Goal: Find specific page/section: Find specific page/section

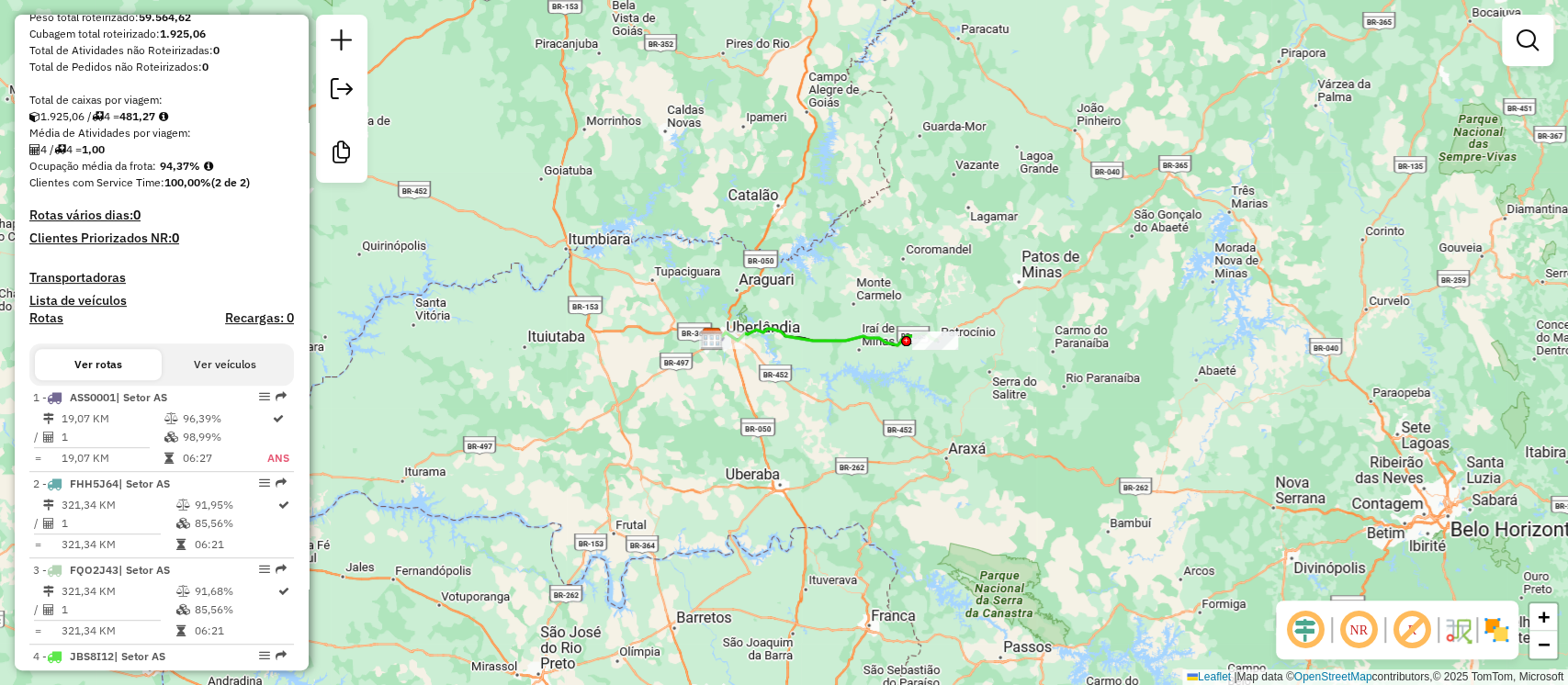
scroll to position [467, 0]
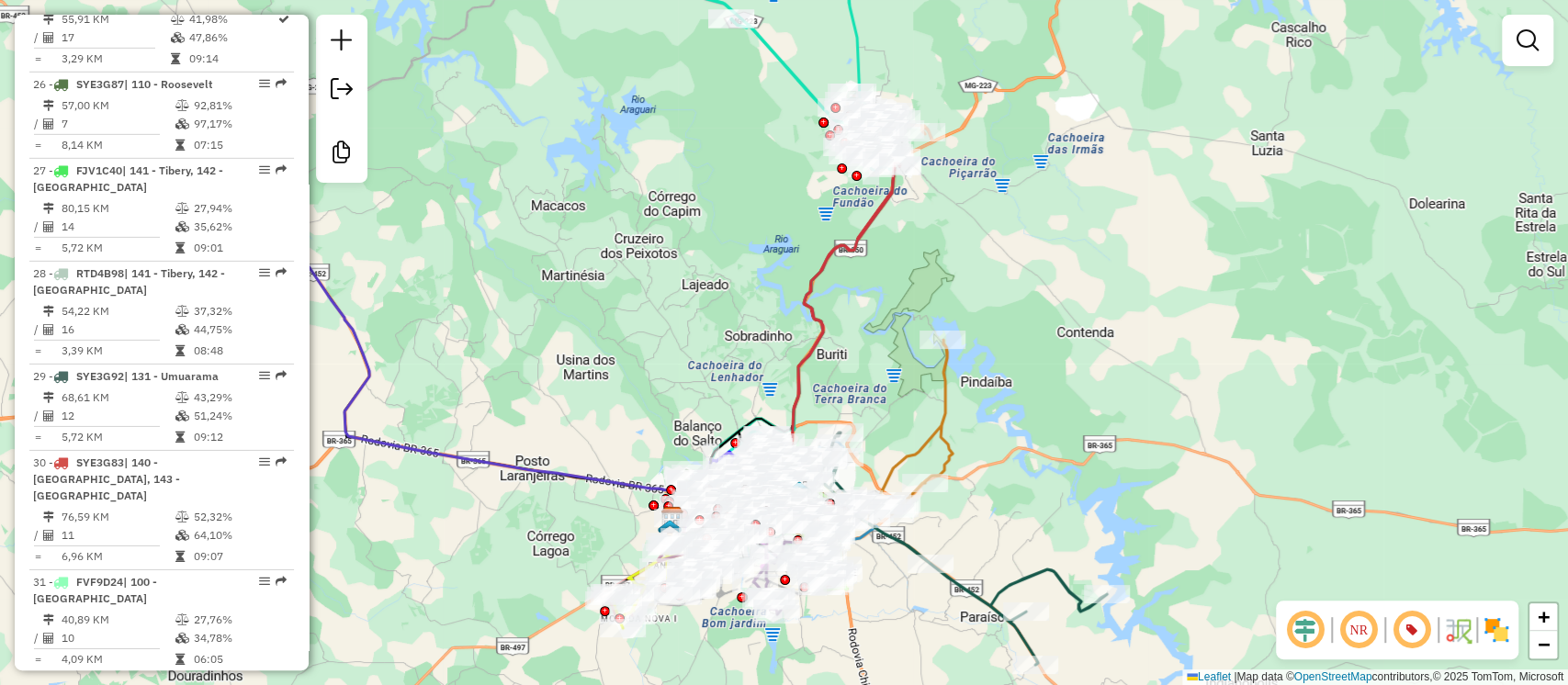
scroll to position [3833, 0]
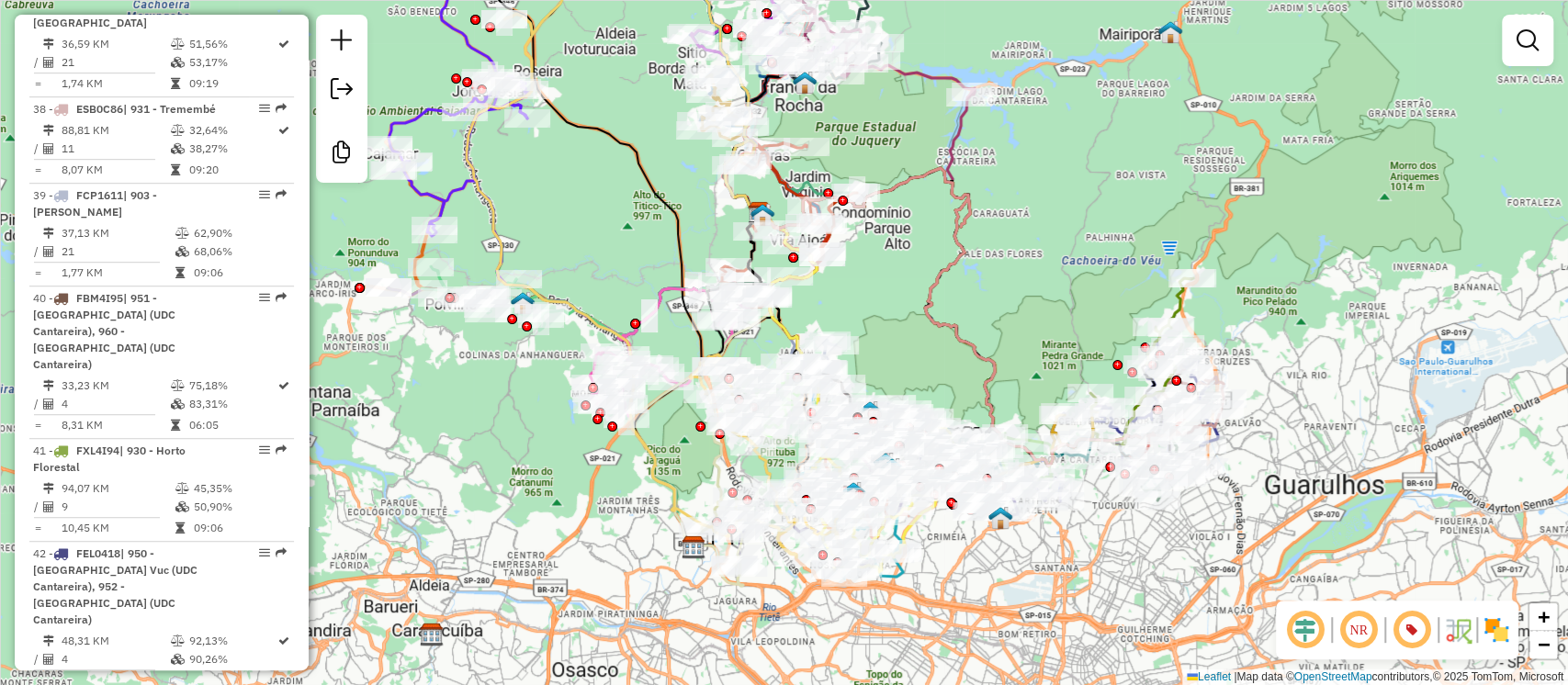
scroll to position [5470, 0]
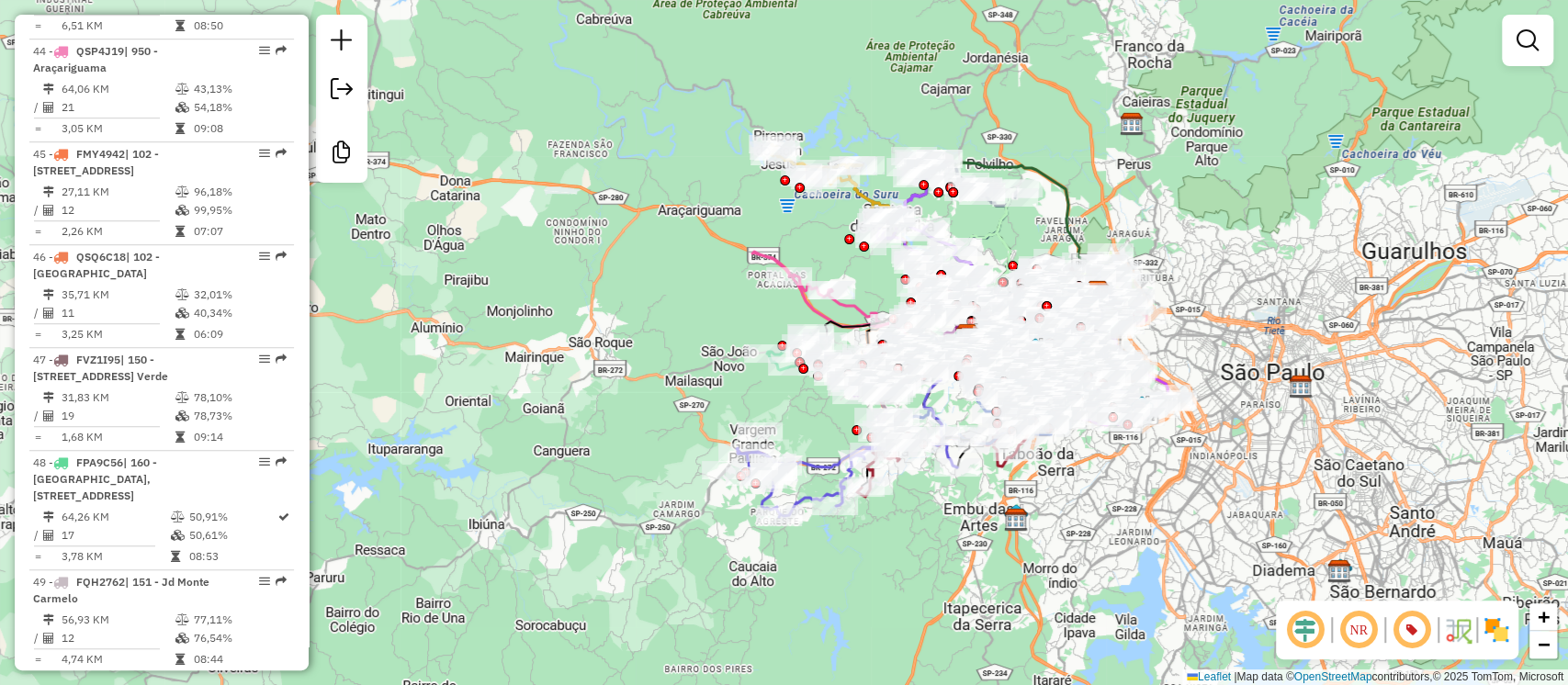
scroll to position [5919, 0]
